Goal: Book appointment/travel/reservation

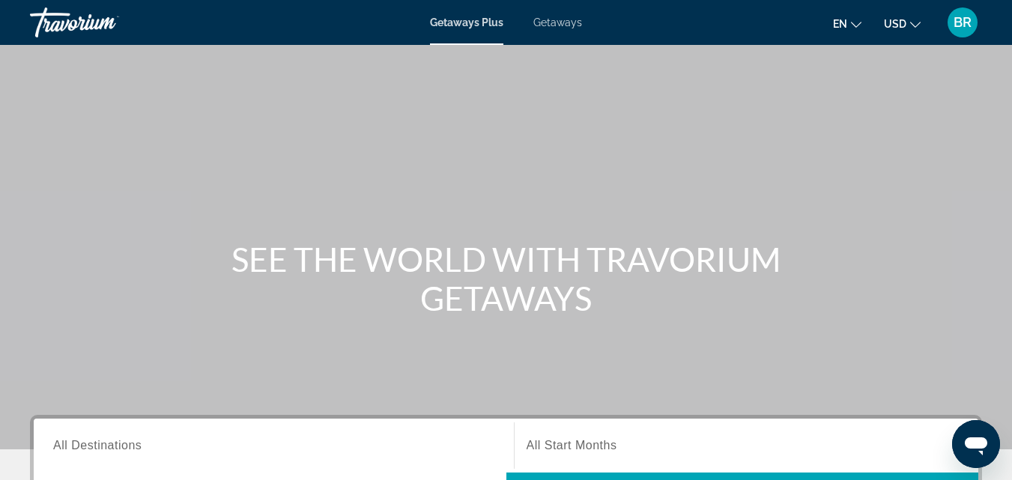
click at [561, 27] on span "Getaways" at bounding box center [558, 22] width 49 height 12
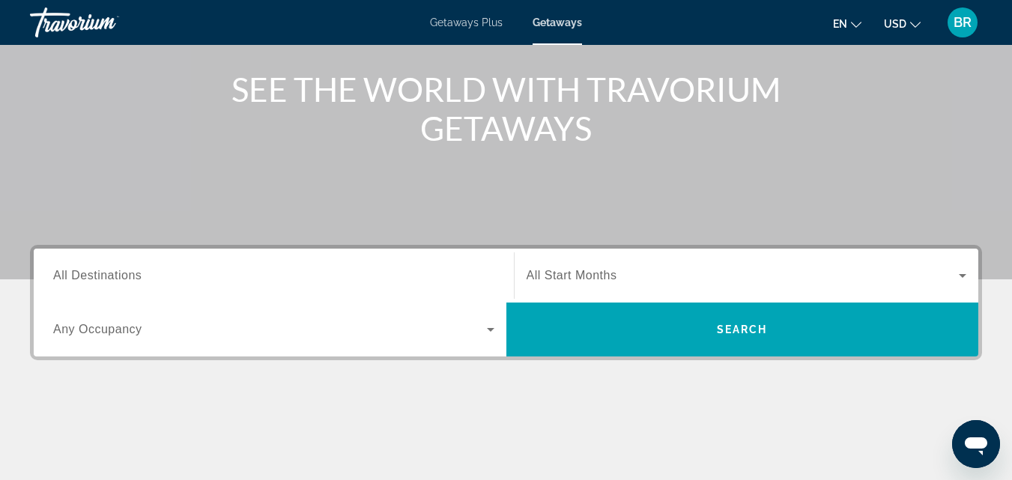
scroll to position [190, 0]
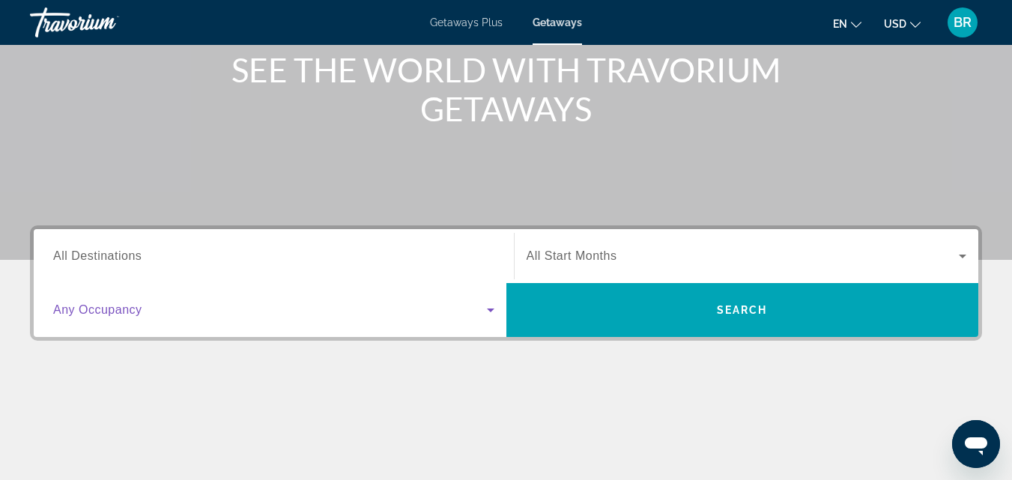
click at [490, 308] on icon "Search widget" at bounding box center [491, 310] width 18 height 18
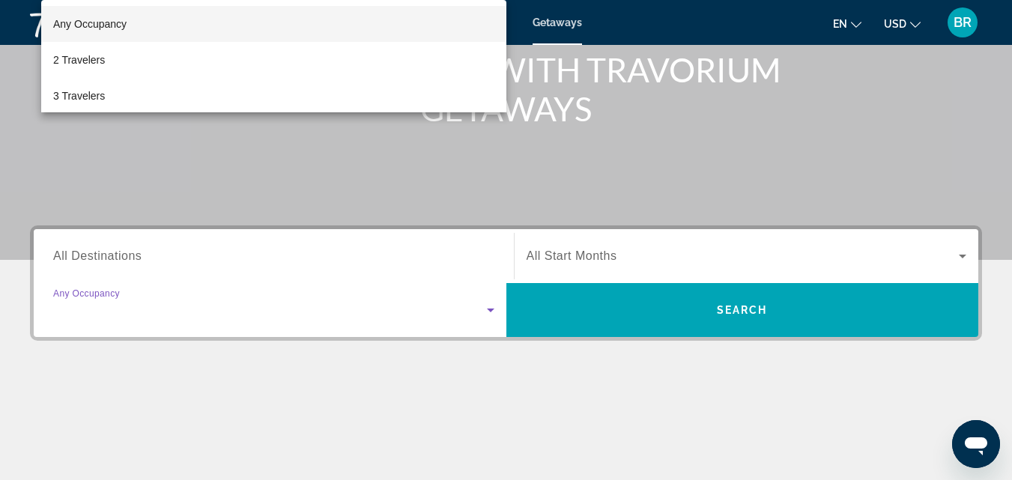
scroll to position [366, 0]
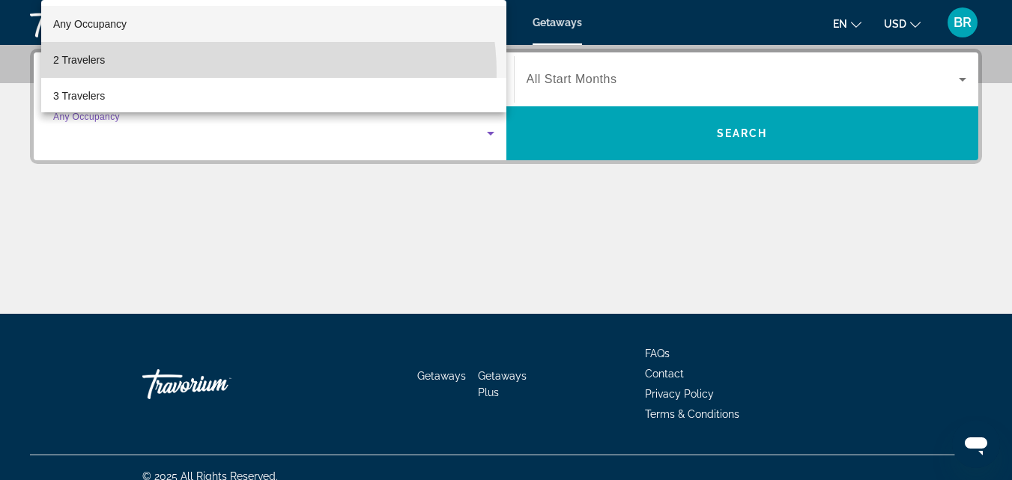
click at [247, 73] on mat-option "2 Travelers" at bounding box center [273, 60] width 465 height 36
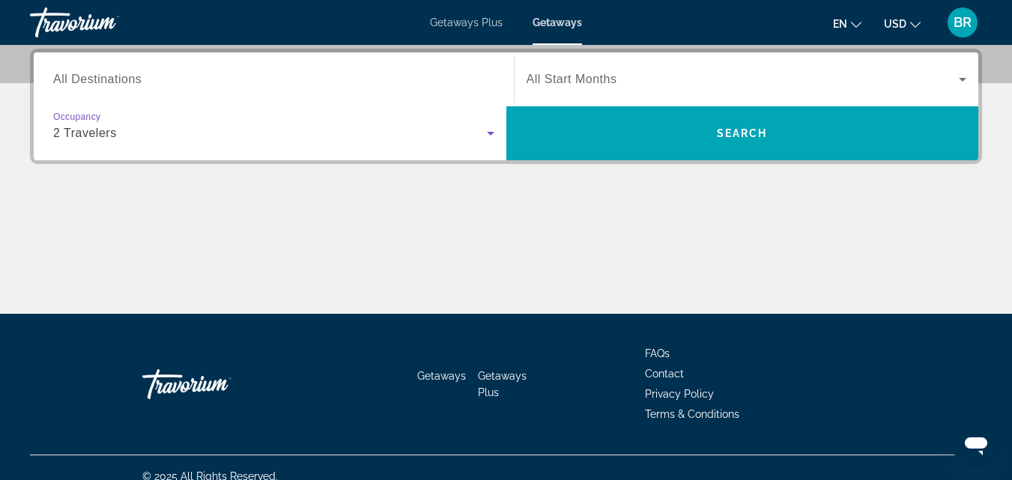
click at [960, 78] on icon "Search widget" at bounding box center [962, 80] width 7 height 4
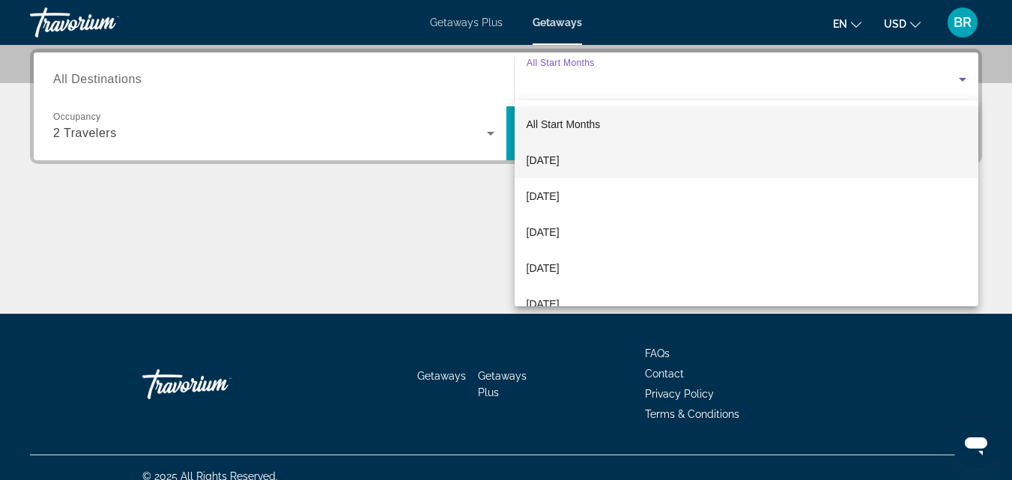
click at [728, 170] on mat-option "[DATE]" at bounding box center [747, 160] width 465 height 36
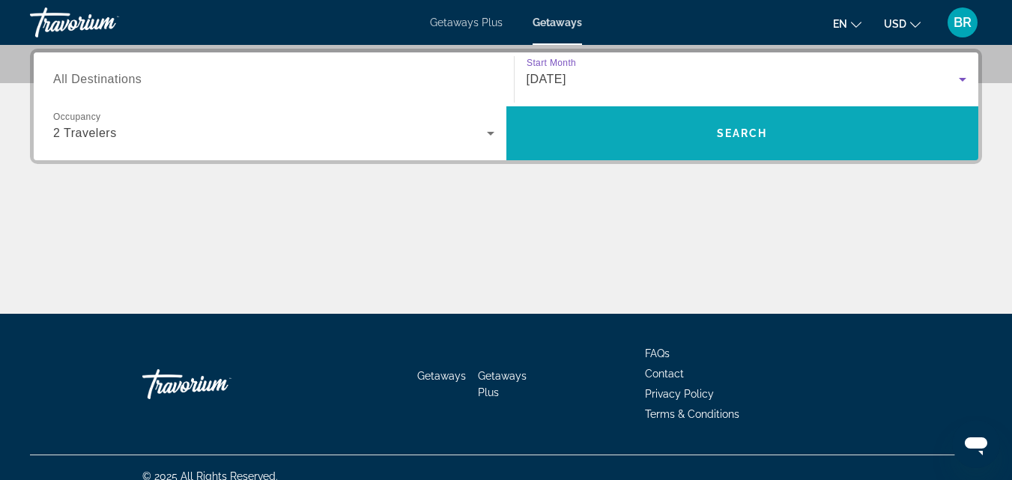
click at [782, 130] on span "Search widget" at bounding box center [743, 133] width 473 height 36
